Goal: Find specific page/section: Find specific page/section

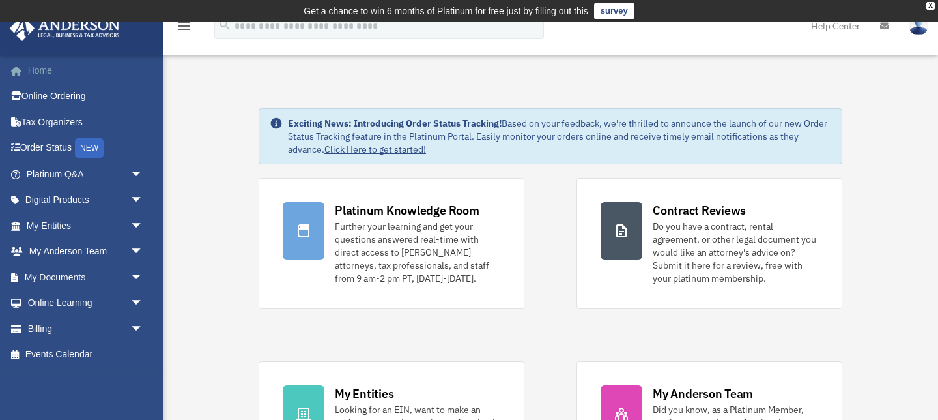
click at [46, 71] on link "Home" at bounding box center [86, 70] width 154 height 26
click at [47, 71] on link "Home" at bounding box center [86, 70] width 154 height 26
click at [141, 273] on span "arrow_drop_down" at bounding box center [143, 277] width 26 height 27
click at [79, 296] on link "Box" at bounding box center [90, 303] width 145 height 26
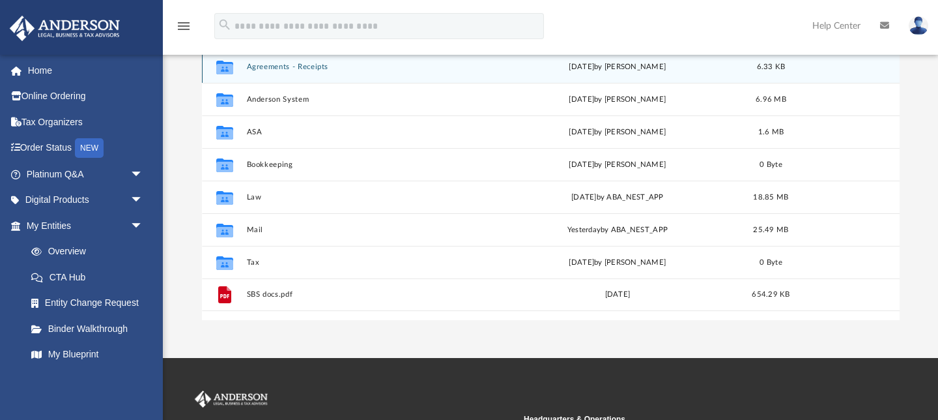
scroll to position [199, 0]
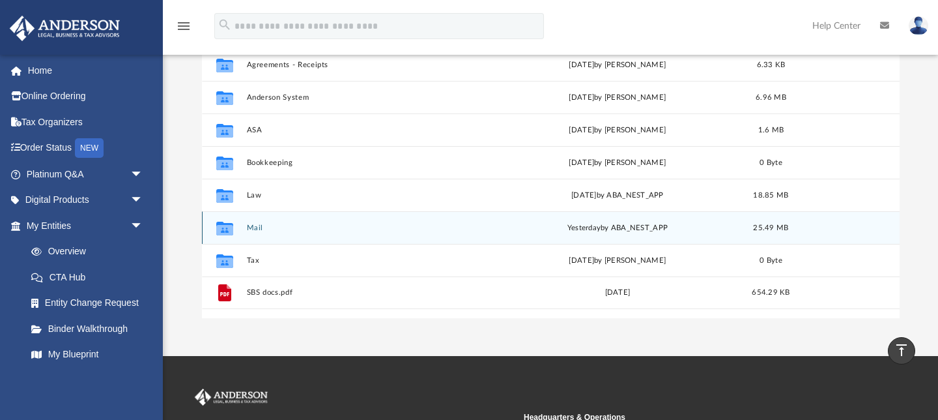
click at [227, 225] on icon "grid" at bounding box center [224, 230] width 17 height 10
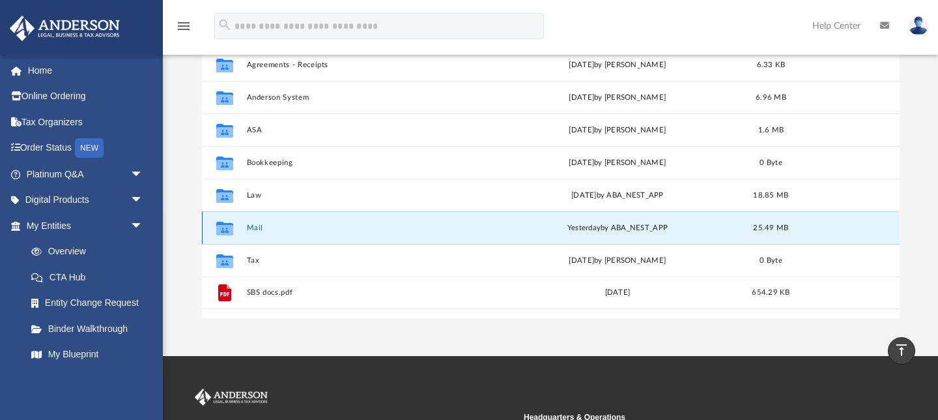
click at [648, 229] on div "yesterday by ABA_NEST_APP" at bounding box center [618, 228] width 244 height 12
click at [224, 225] on icon "grid" at bounding box center [224, 230] width 17 height 10
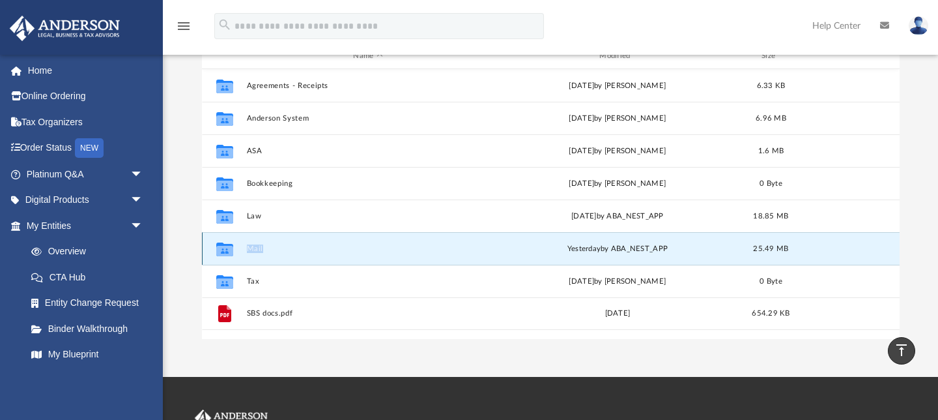
scroll to position [162, 0]
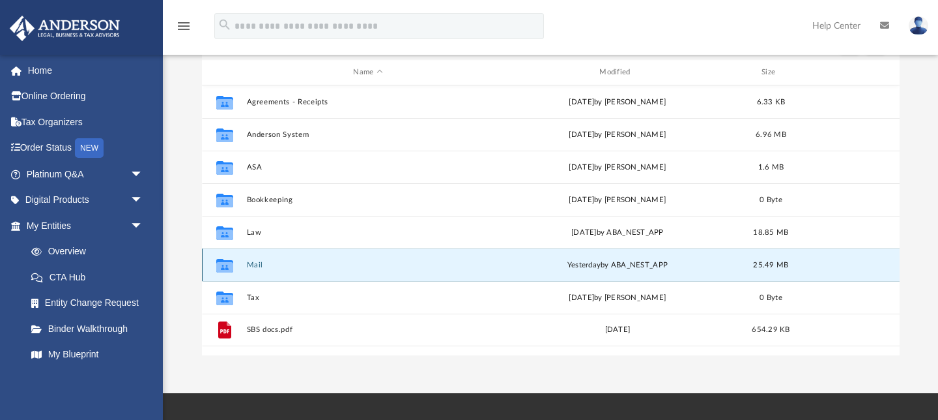
click at [225, 266] on icon "grid" at bounding box center [224, 267] width 17 height 10
click at [228, 268] on icon "grid" at bounding box center [224, 266] width 17 height 14
click at [667, 267] on div "yesterday by ABA_NEST_APP" at bounding box center [618, 265] width 244 height 12
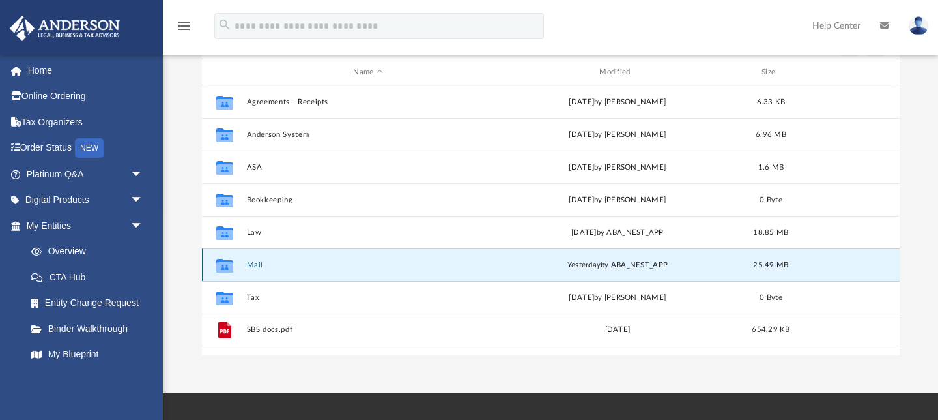
click at [667, 267] on div "yesterday by ABA_NEST_APP" at bounding box center [618, 265] width 244 height 12
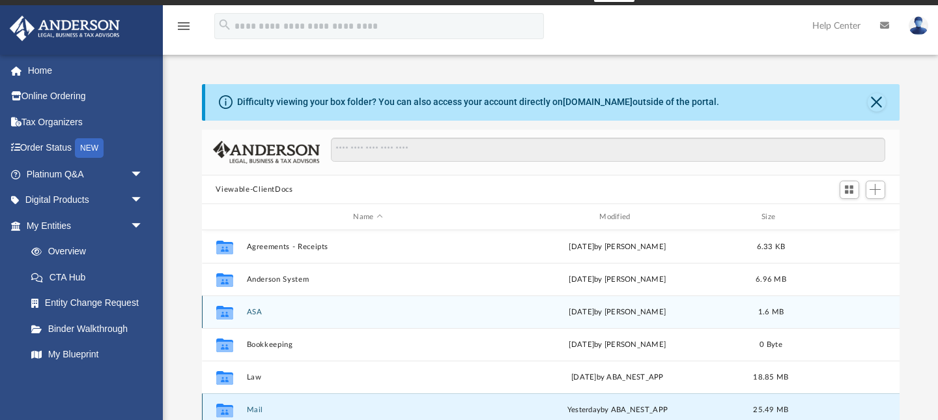
scroll to position [0, 0]
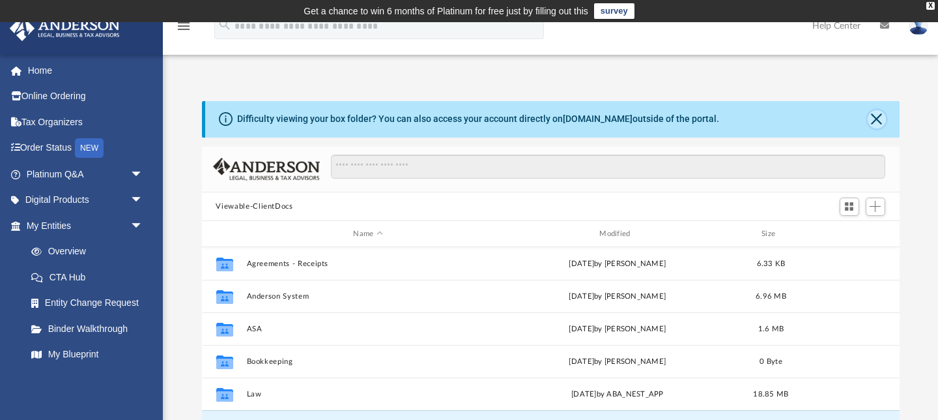
click at [873, 118] on button "Close" at bounding box center [877, 119] width 18 height 18
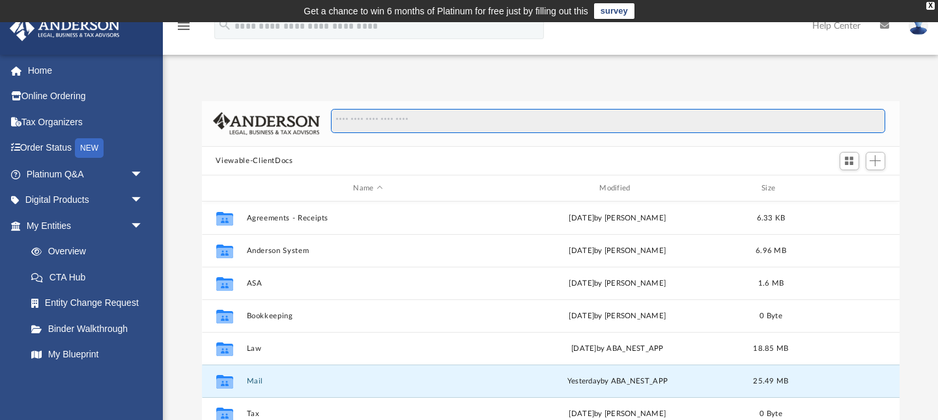
click at [407, 127] on input "Search files and folders" at bounding box center [608, 121] width 554 height 25
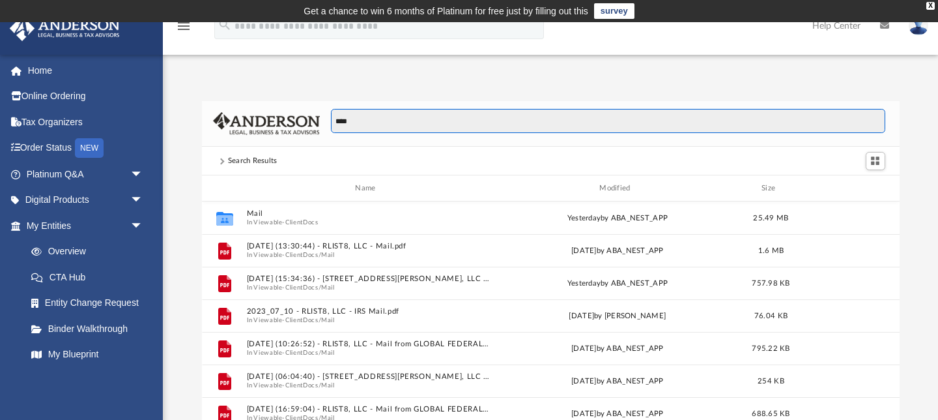
scroll to position [296, 698]
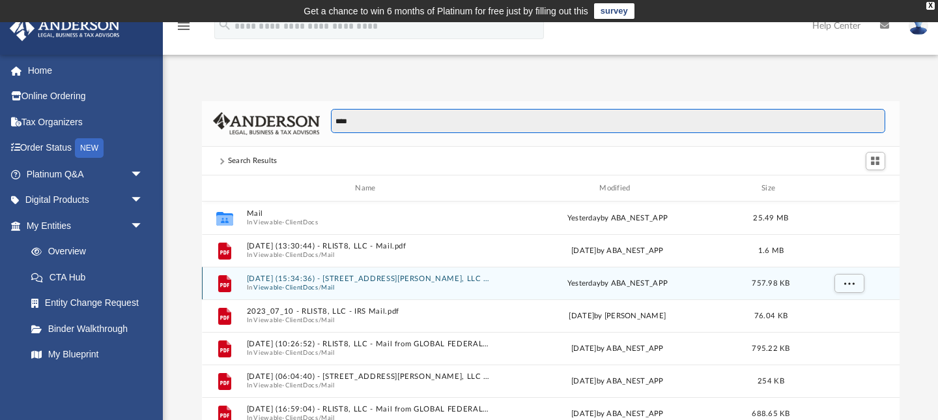
type input "****"
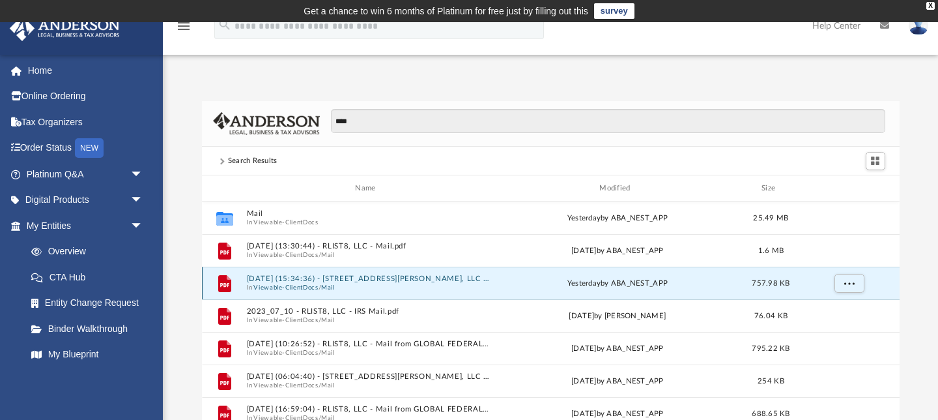
click at [254, 276] on button "2025.09.24 (15:34:36) - 13131 Brandon Street, LLC - Mail.pdf" at bounding box center [368, 278] width 244 height 8
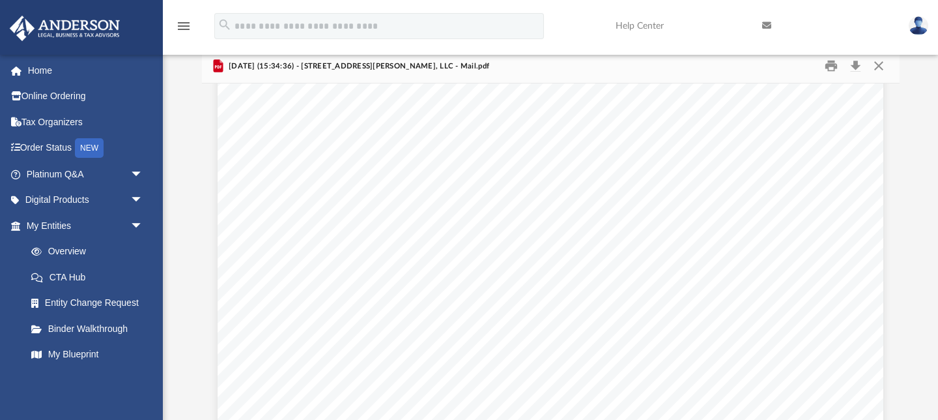
scroll to position [358, 0]
